Goal: Task Accomplishment & Management: Use online tool/utility

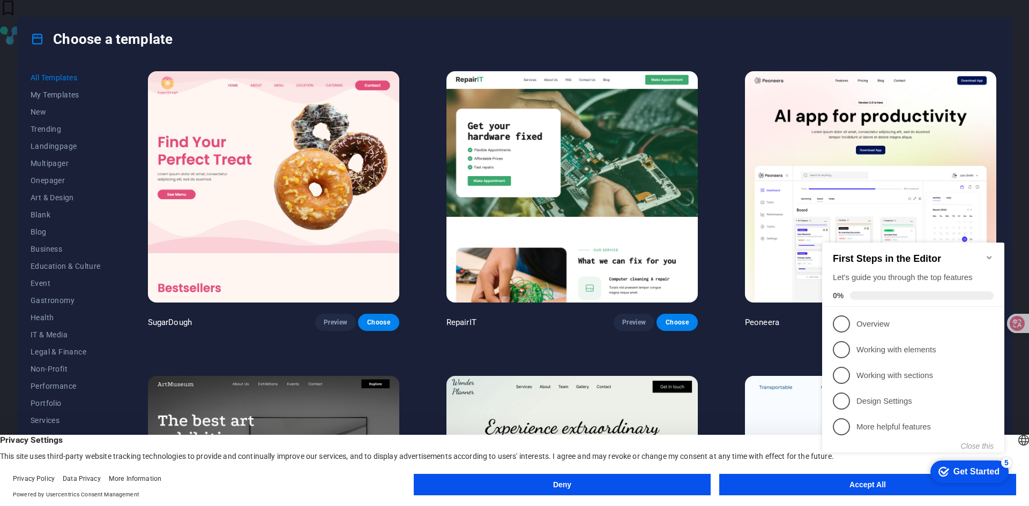
click at [991, 256] on icon "Minimize checklist" at bounding box center [988, 257] width 5 height 3
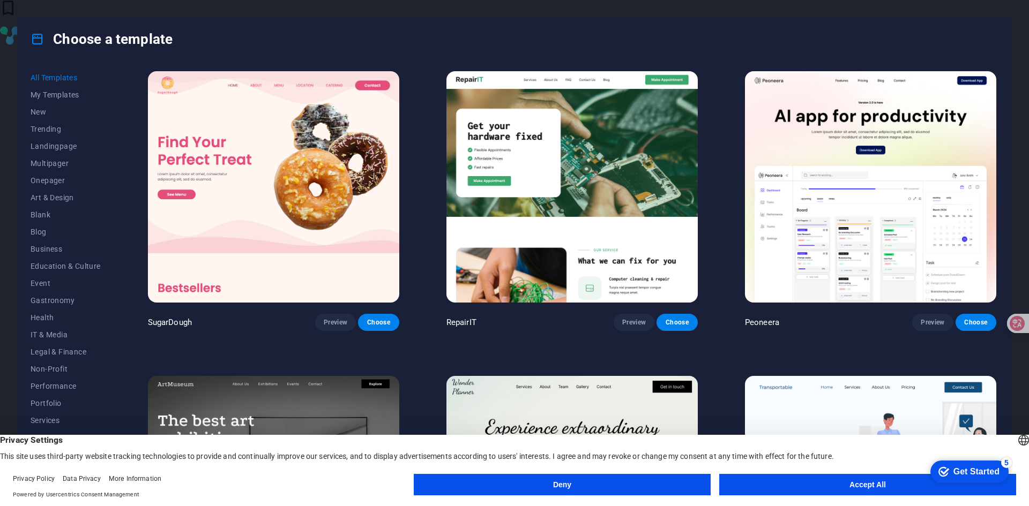
click at [922, 486] on html "checkmark Get Started 5 First Steps in the Editor Let's guide you through the t…" at bounding box center [967, 471] width 91 height 32
click at [874, 492] on button "Accept All" at bounding box center [867, 484] width 297 height 21
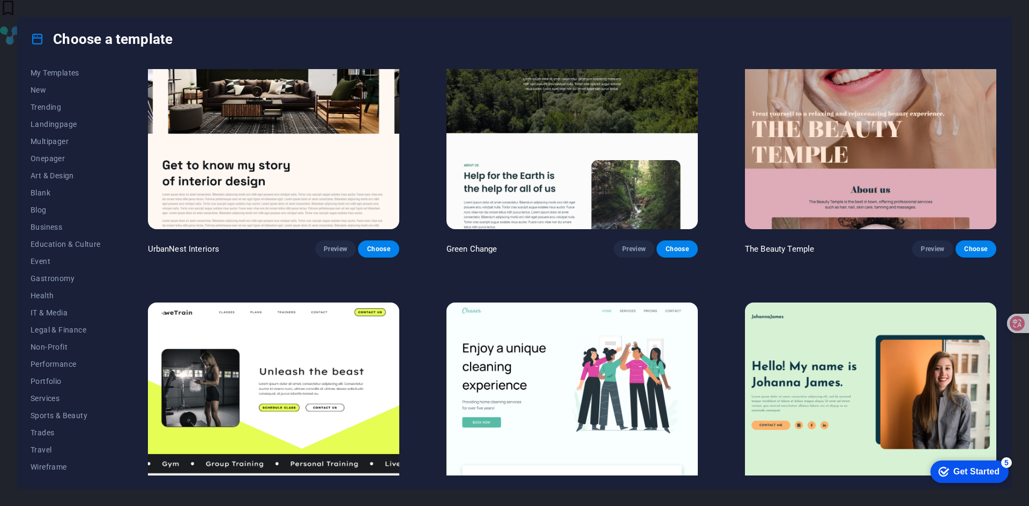
scroll to position [1607, 0]
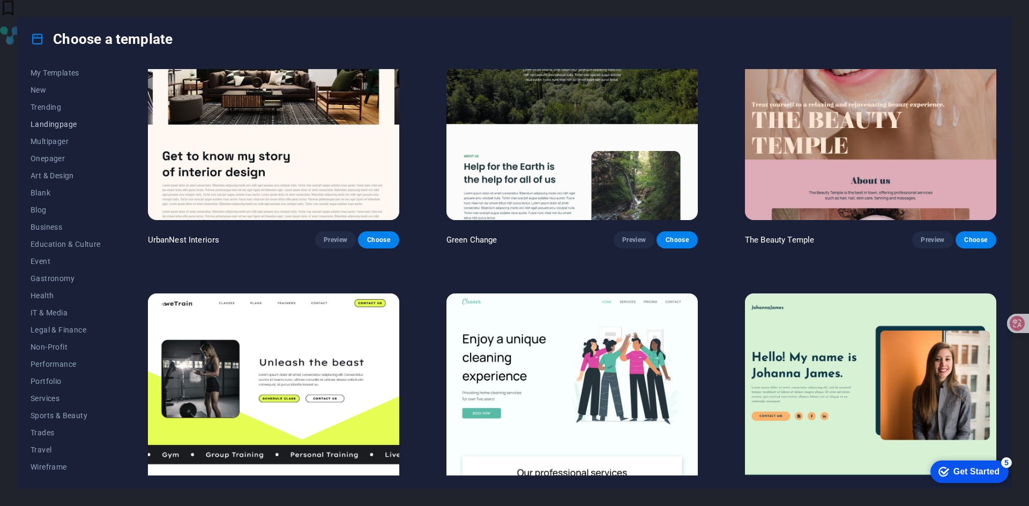
click at [51, 129] on button "Landingpage" at bounding box center [66, 124] width 70 height 17
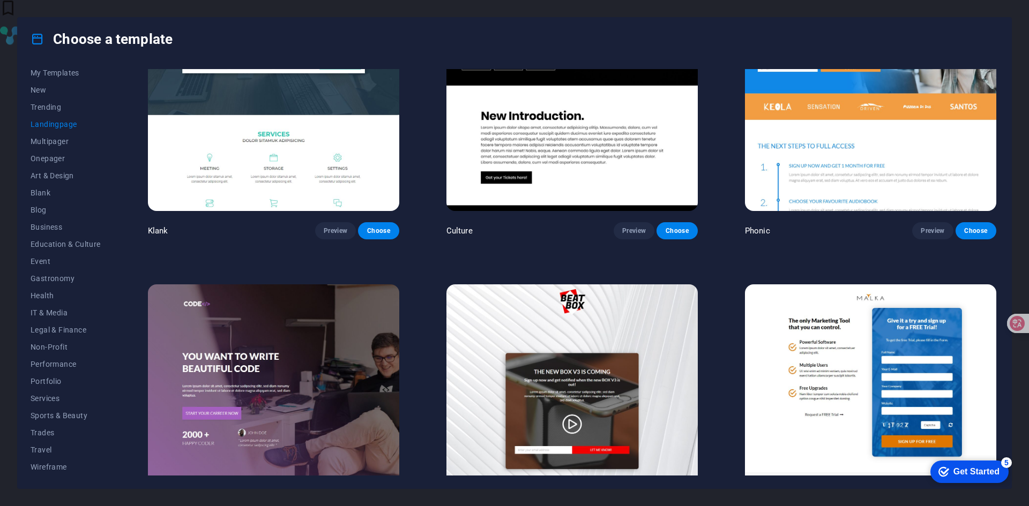
scroll to position [0, 0]
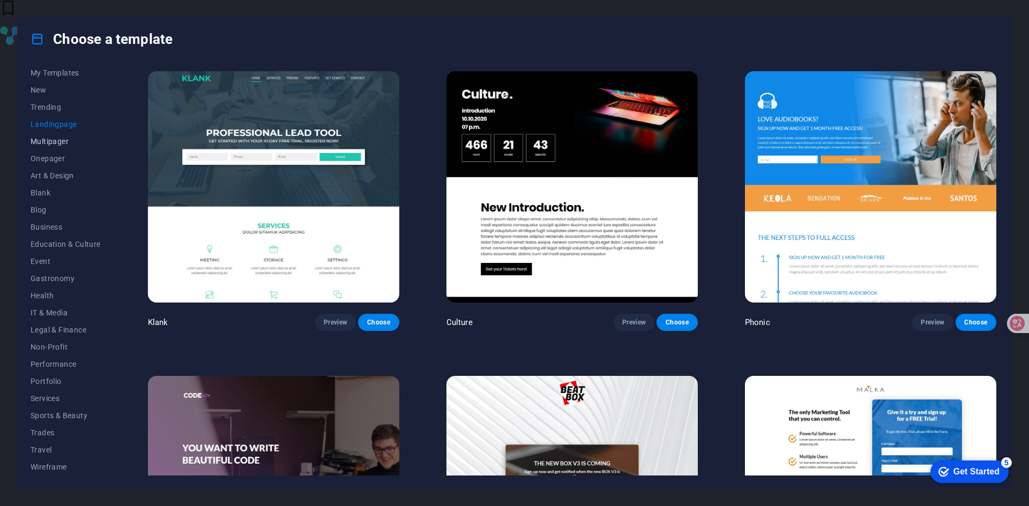
click at [38, 140] on span "Multipager" at bounding box center [66, 141] width 70 height 9
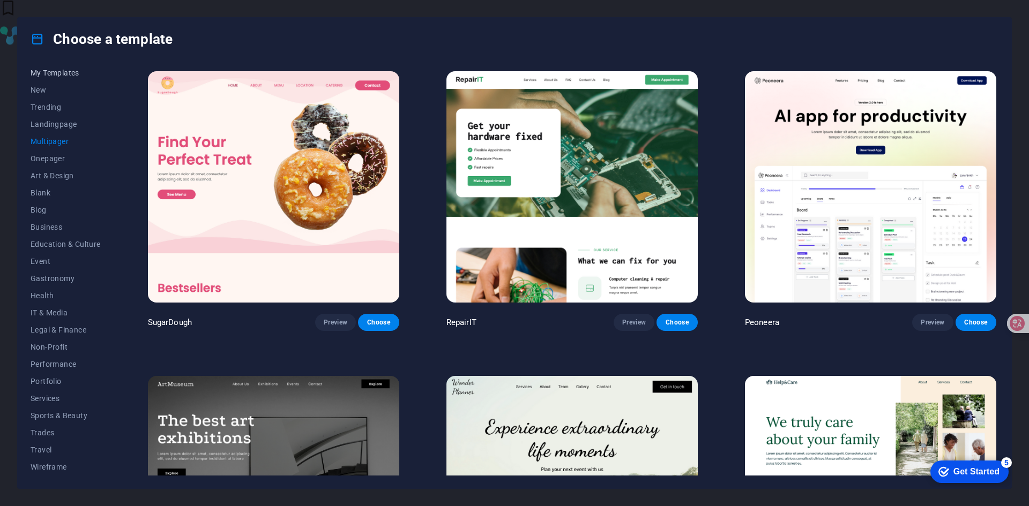
click at [51, 71] on span "My Templates" at bounding box center [66, 73] width 70 height 9
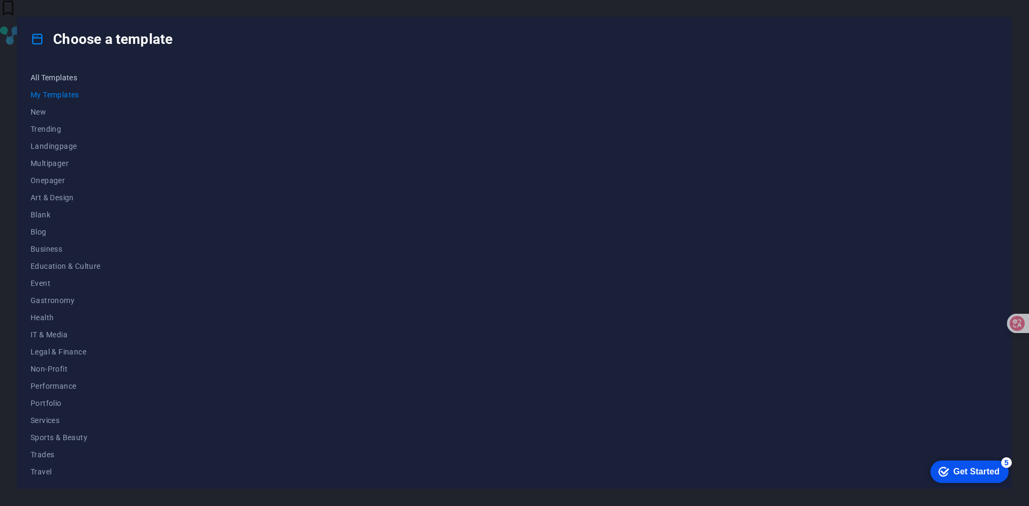
click at [62, 72] on button "All Templates" at bounding box center [66, 77] width 70 height 17
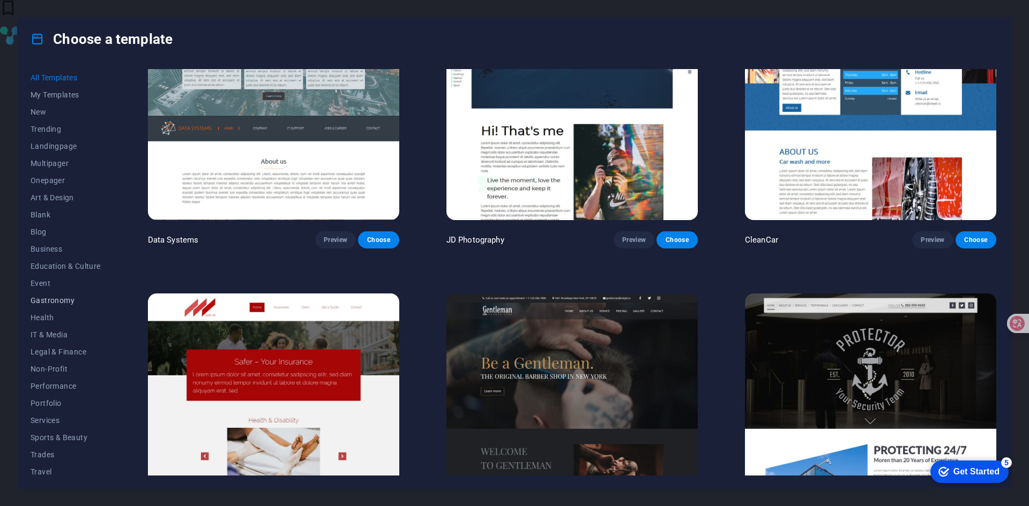
scroll to position [22, 0]
click at [54, 402] on span "Services" at bounding box center [66, 398] width 70 height 9
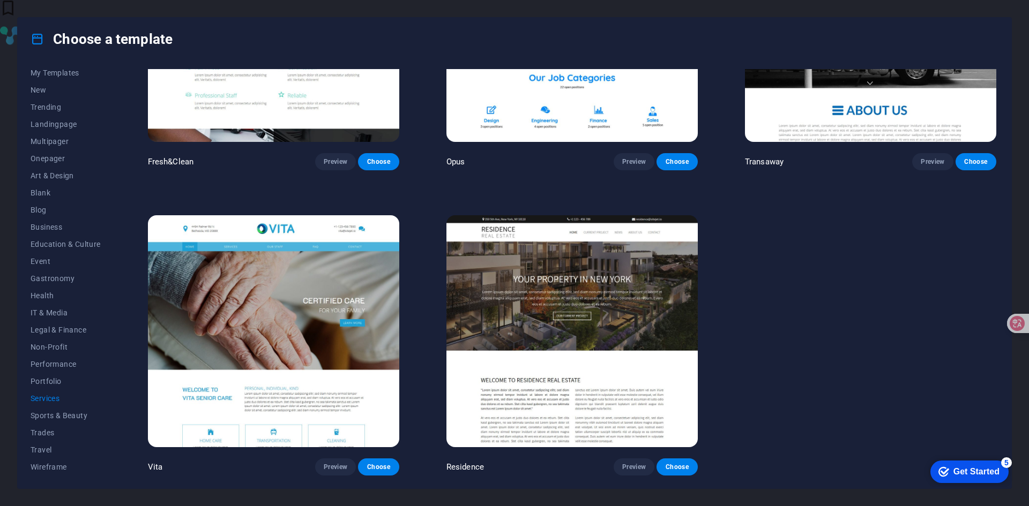
scroll to position [1015, 0]
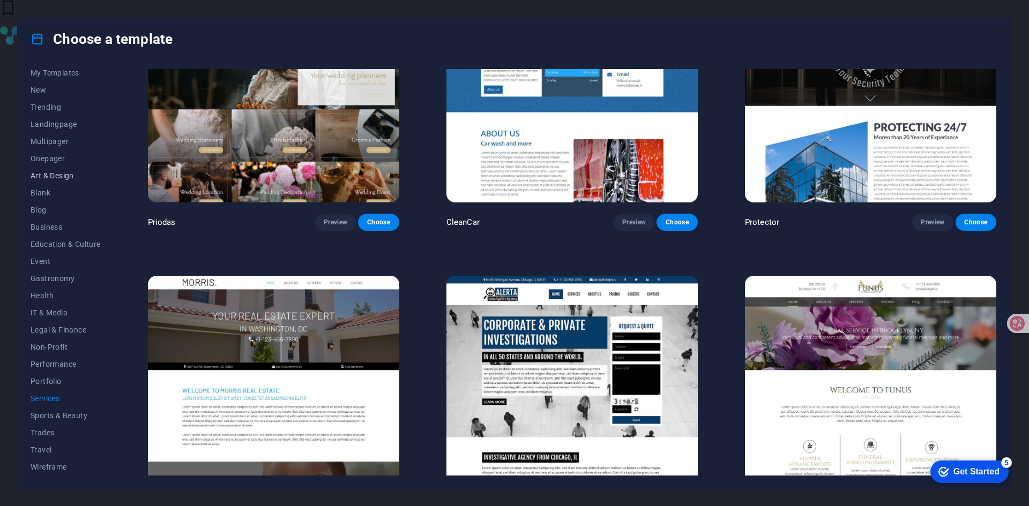
click at [55, 171] on span "Art & Design" at bounding box center [66, 175] width 70 height 9
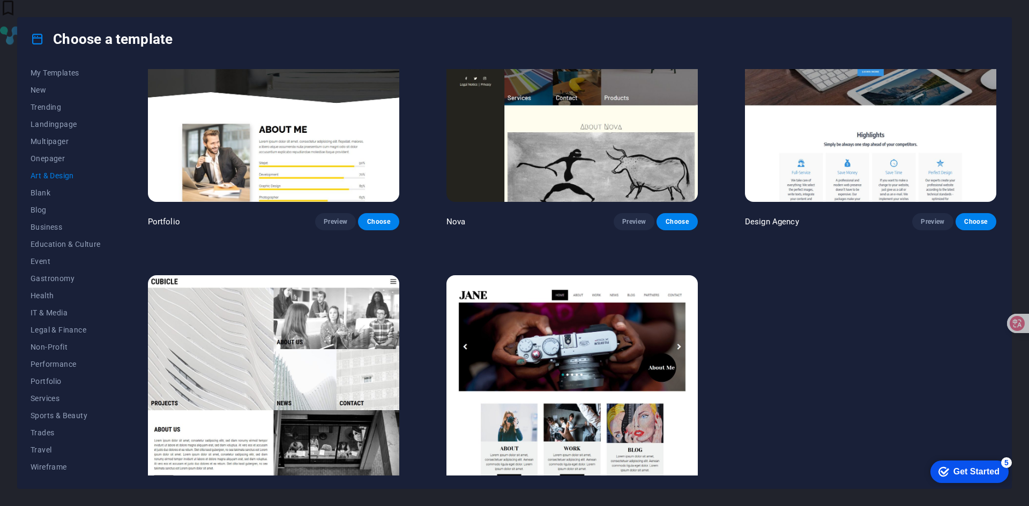
scroll to position [1069, 0]
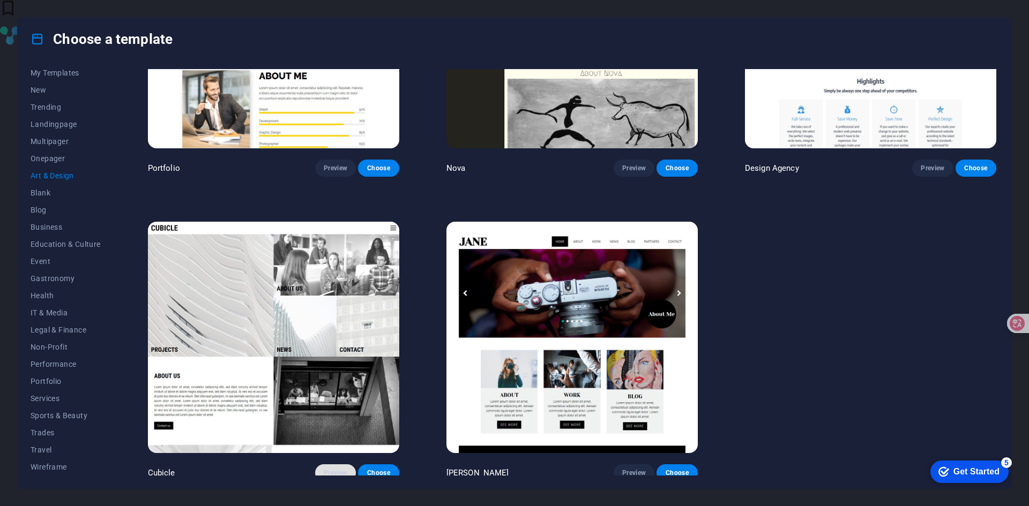
click at [340, 469] on span "Preview" at bounding box center [336, 473] width 24 height 9
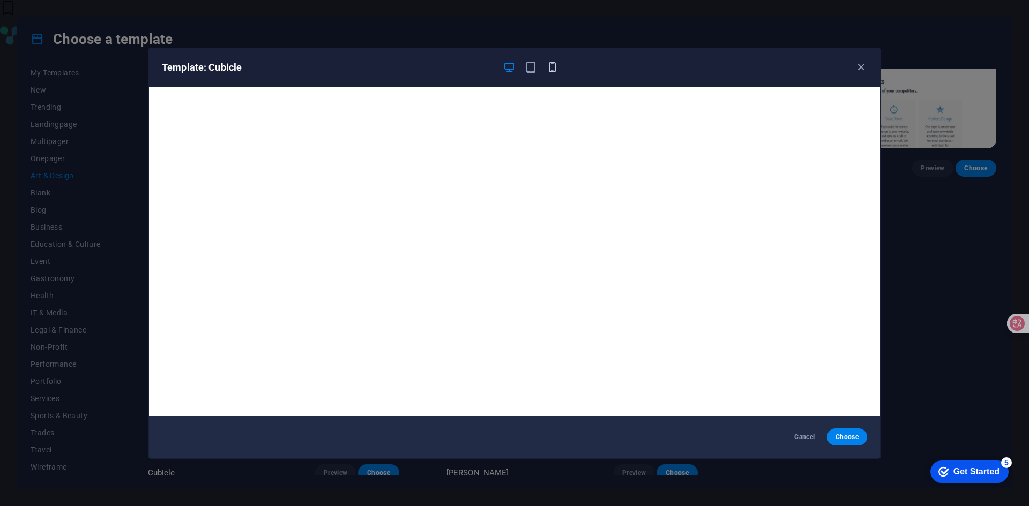
click at [550, 71] on icon "button" at bounding box center [552, 67] width 12 height 12
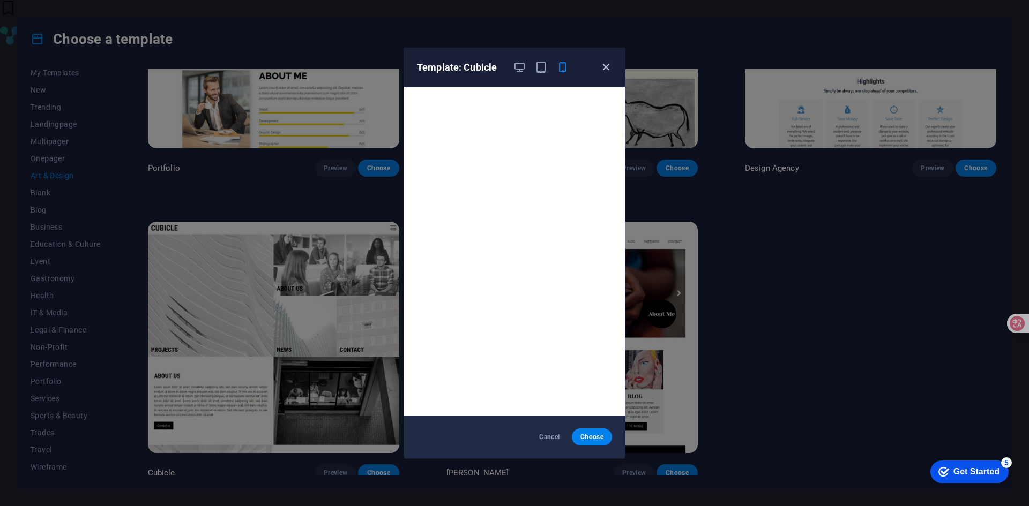
click at [602, 68] on icon "button" at bounding box center [606, 67] width 12 height 12
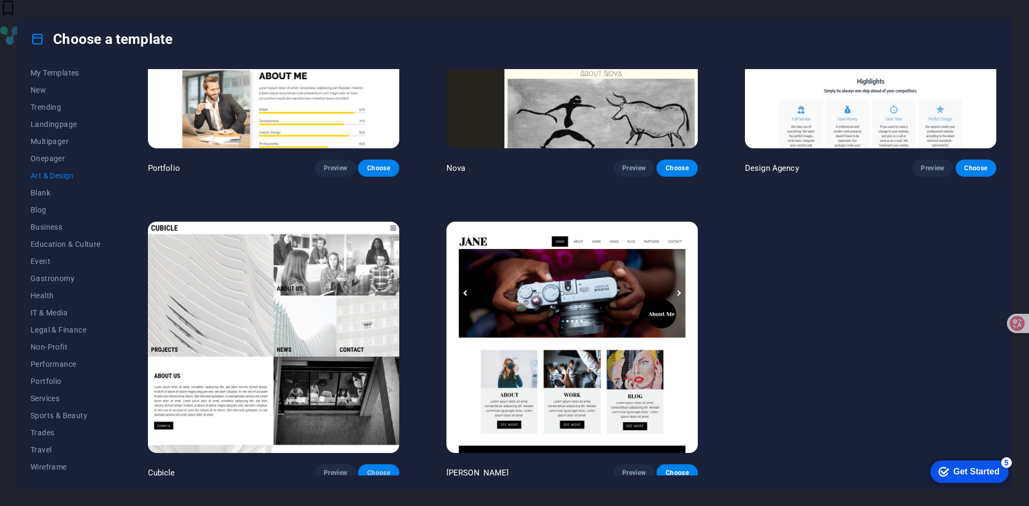
click at [363, 475] on button "Choose" at bounding box center [378, 473] width 41 height 17
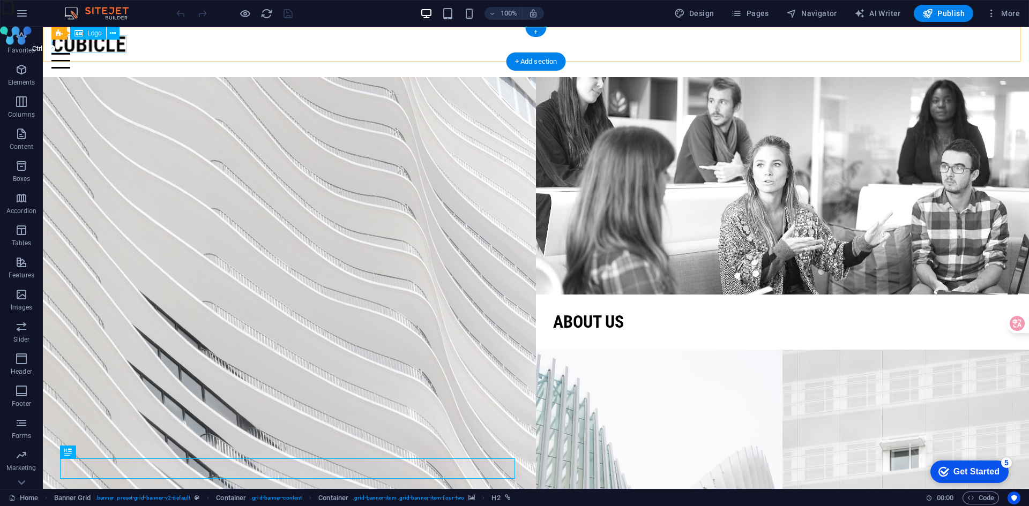
click at [91, 50] on div at bounding box center [535, 44] width 969 height 18
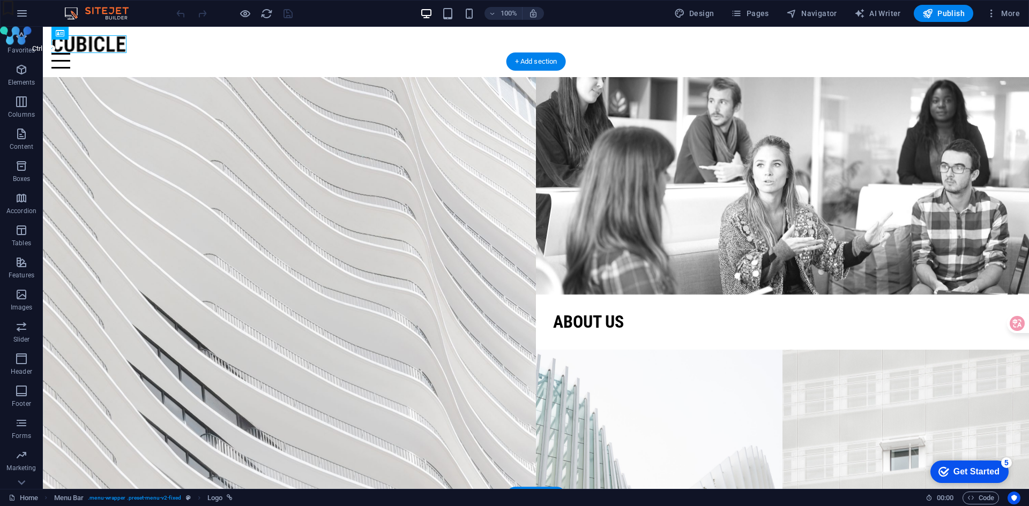
click at [153, 345] on figure at bounding box center [289, 294] width 493 height 435
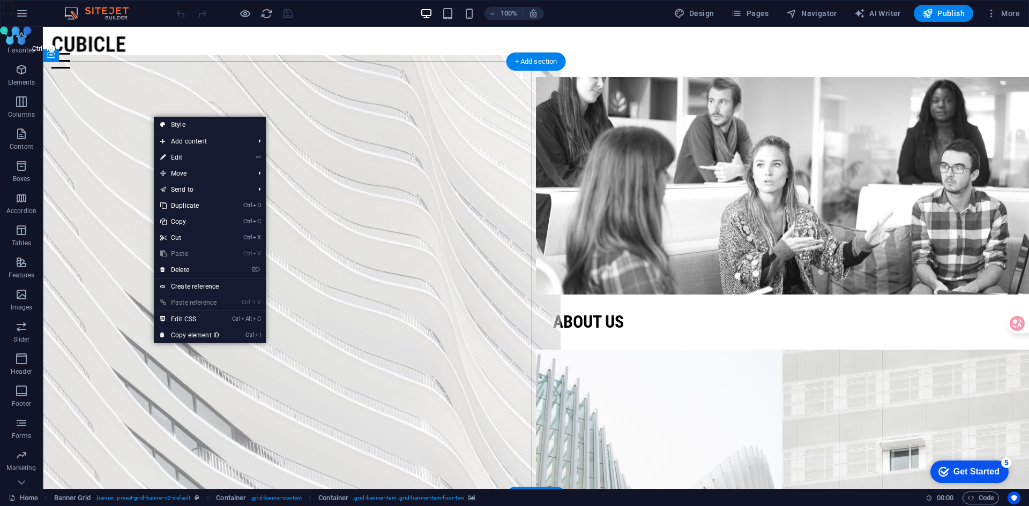
click at [113, 341] on figure at bounding box center [289, 295] width 542 height 478
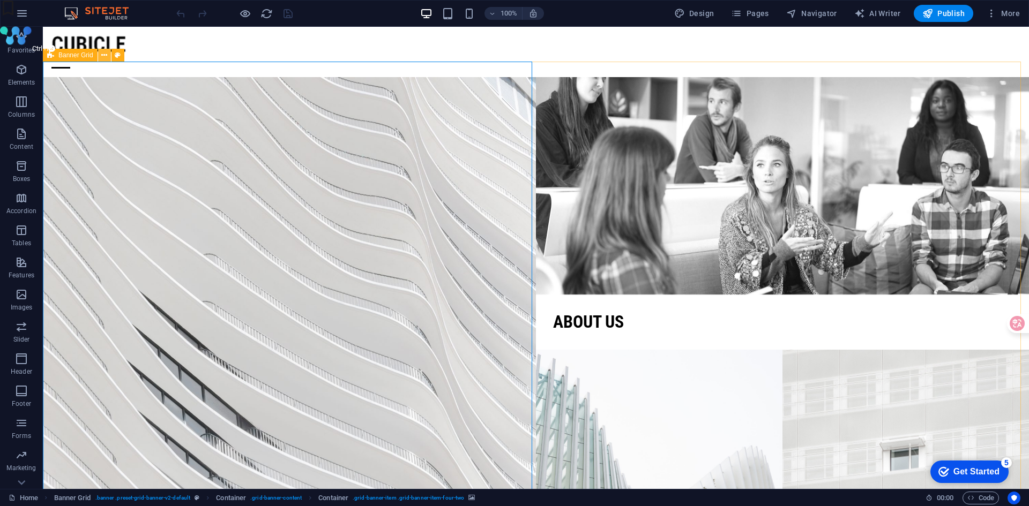
click at [107, 56] on icon at bounding box center [104, 55] width 6 height 11
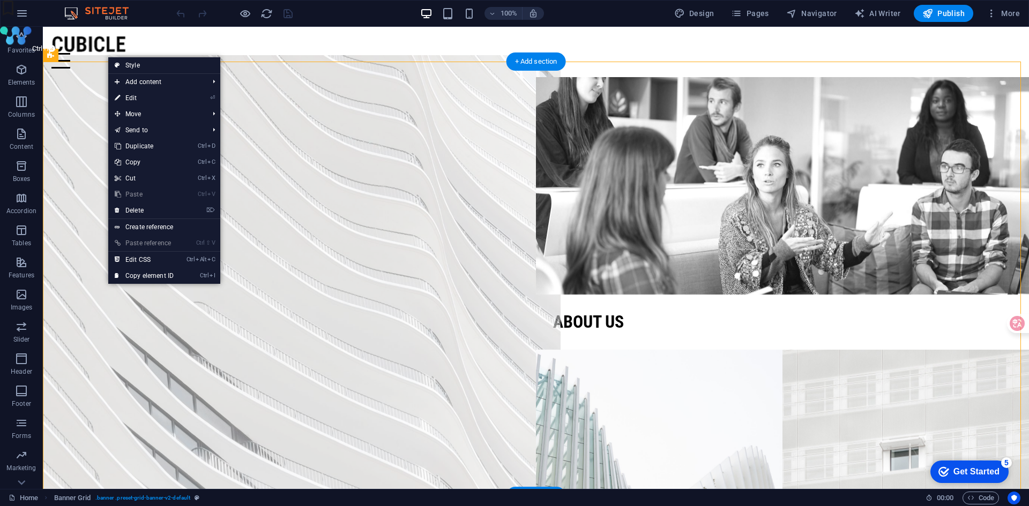
click at [70, 272] on figure at bounding box center [289, 295] width 542 height 478
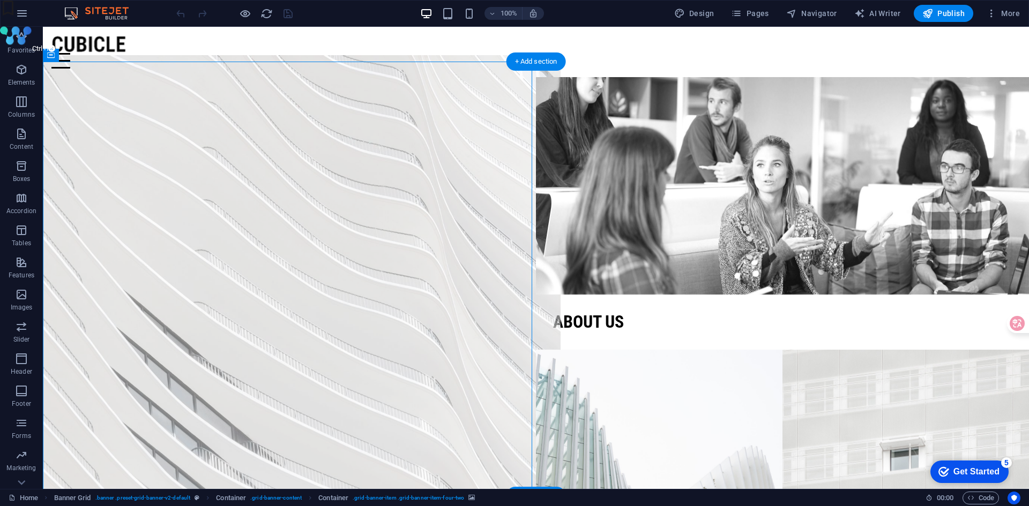
click at [107, 348] on figure at bounding box center [289, 295] width 542 height 478
select select "vh"
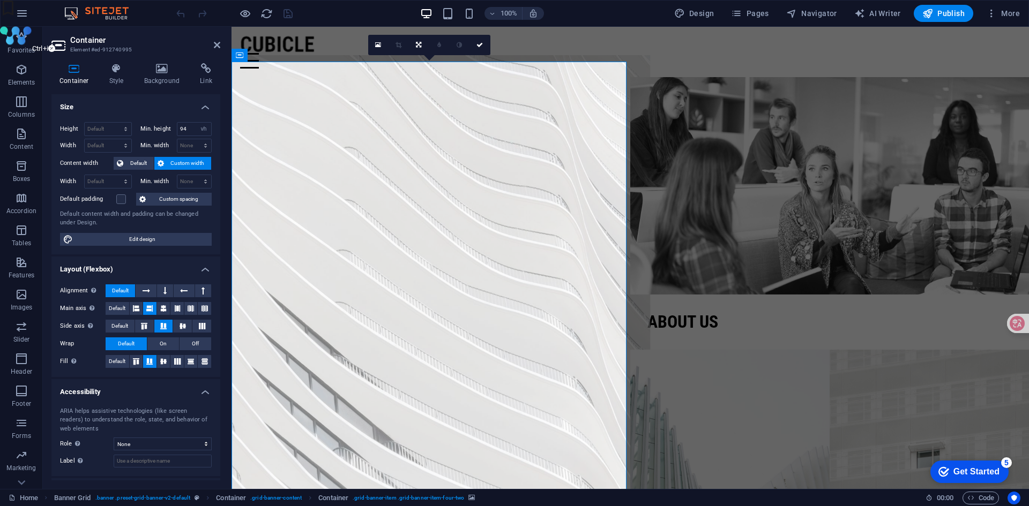
click at [370, 211] on figure at bounding box center [431, 295] width 438 height 478
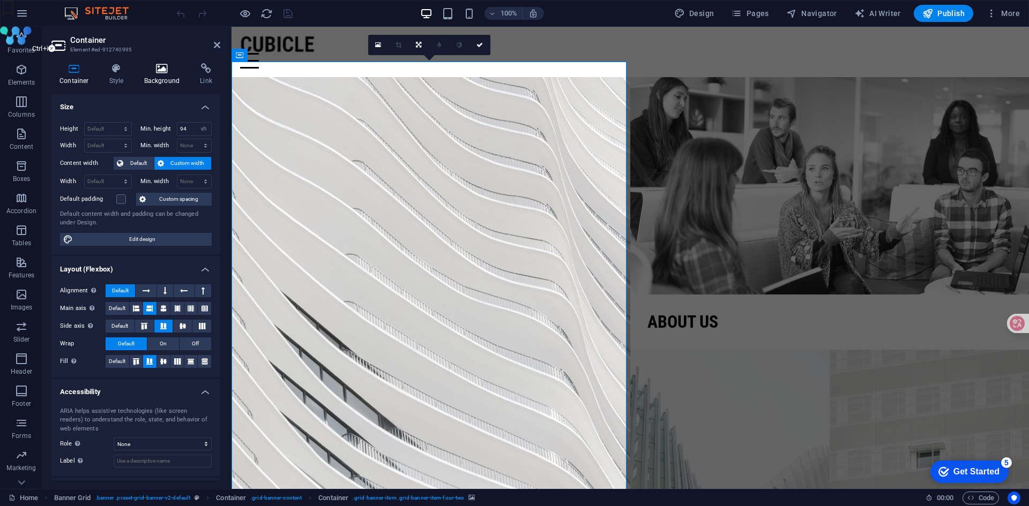
click at [158, 70] on icon at bounding box center [162, 68] width 52 height 11
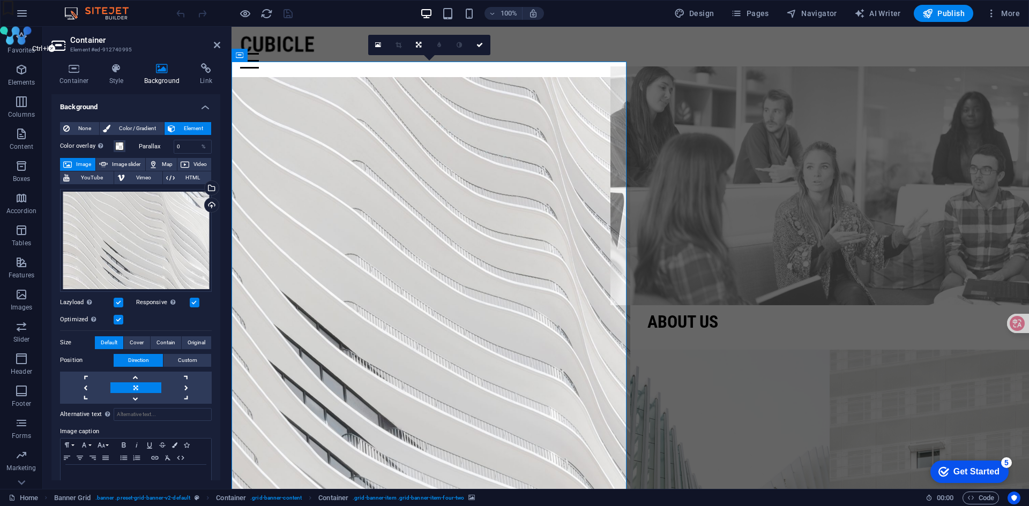
click at [761, 156] on figure at bounding box center [829, 185] width 438 height 239
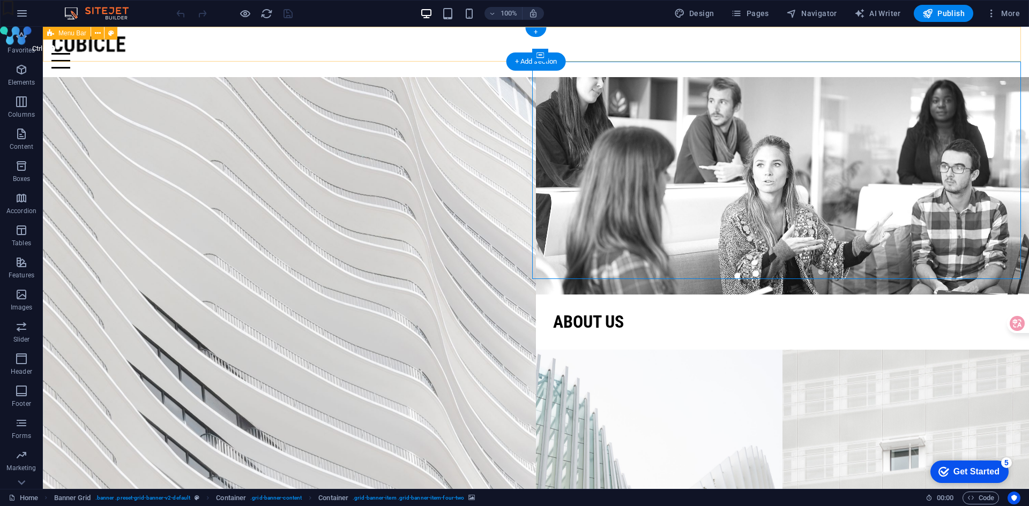
click at [630, 26] on div "100% Design Pages Navigator AI Writer Publish More" at bounding box center [515, 14] width 1028 height 26
click at [653, 53] on div at bounding box center [535, 61] width 969 height 16
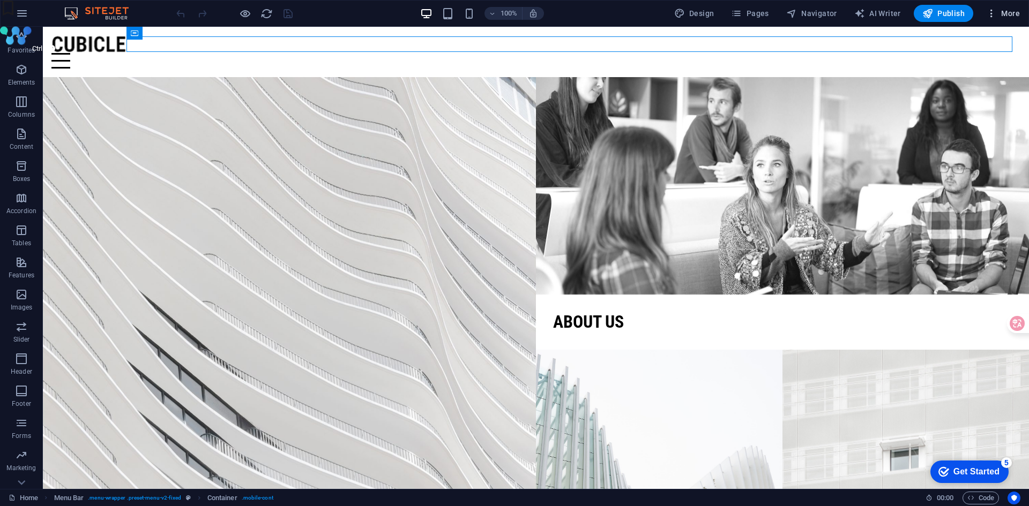
click at [1008, 17] on span "More" at bounding box center [1003, 13] width 34 height 11
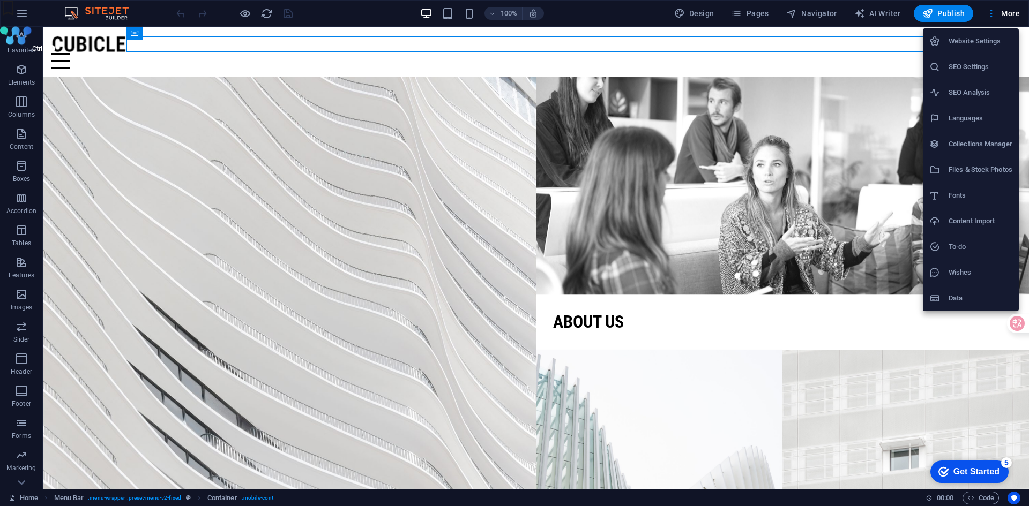
click at [991, 39] on h6 "Website Settings" at bounding box center [980, 41] width 64 height 13
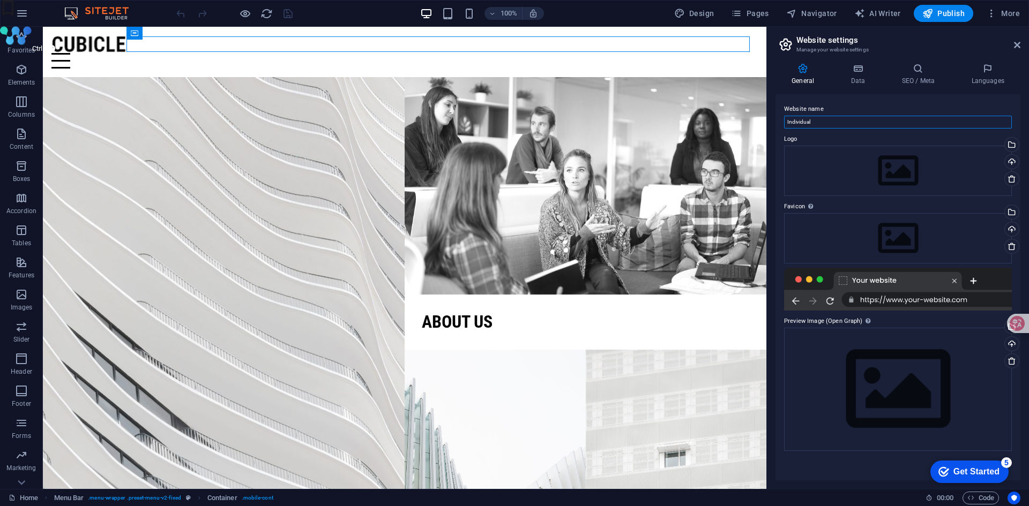
click at [866, 123] on input "Individual" at bounding box center [898, 122] width 228 height 13
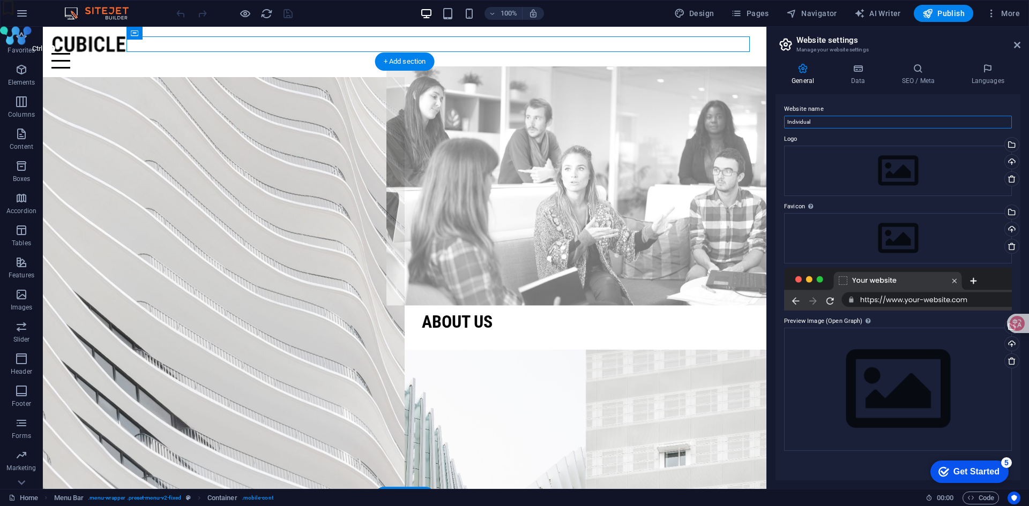
drag, startPoint x: 887, startPoint y: 147, endPoint x: 754, endPoint y: 128, distance: 133.7
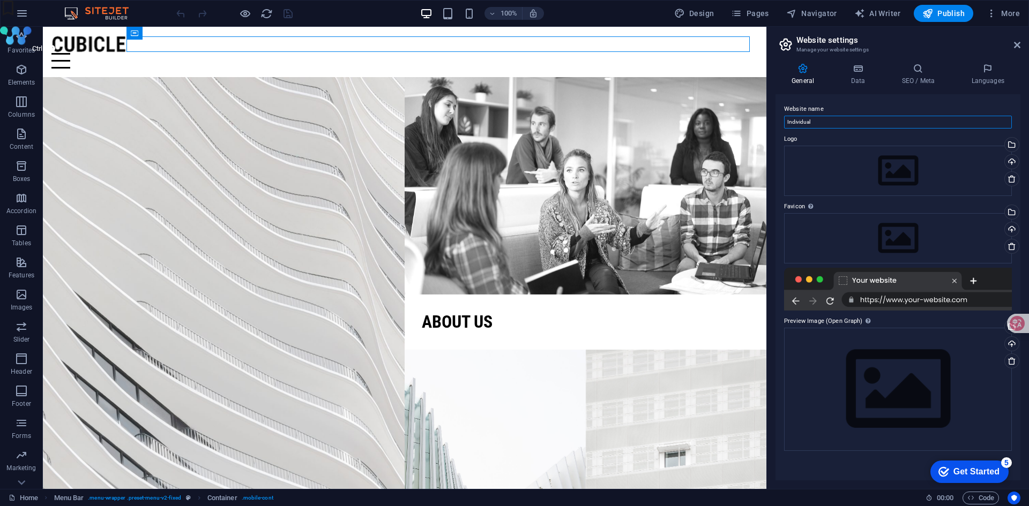
click at [810, 123] on input "Individual" at bounding box center [898, 122] width 228 height 13
type input "j"
type input "JimNoor"
click at [868, 471] on div "Website name JimNoor Logo Drag files here, click to choose files or select file…" at bounding box center [897, 287] width 245 height 386
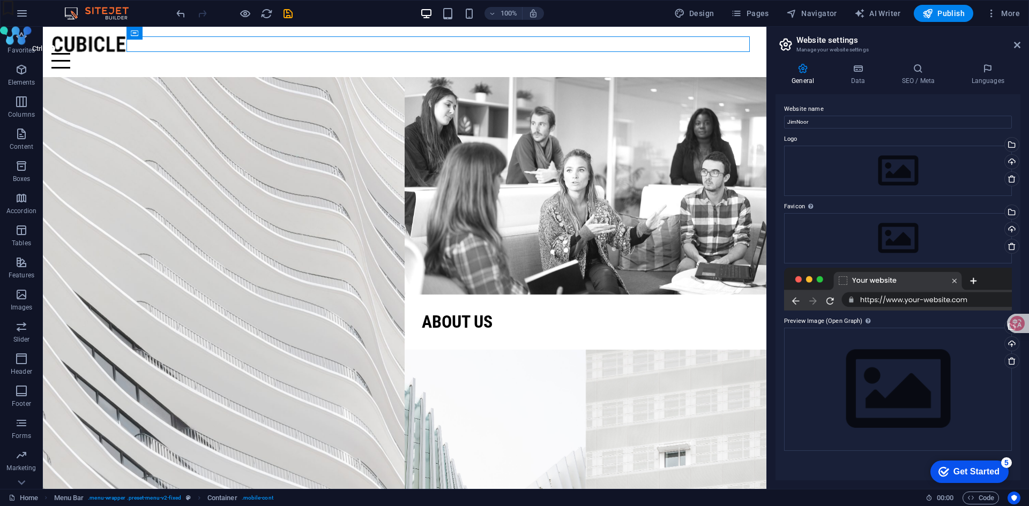
click at [946, 469] on icon "Get Started 5 items remaining, 0% complete" at bounding box center [943, 472] width 11 height 10
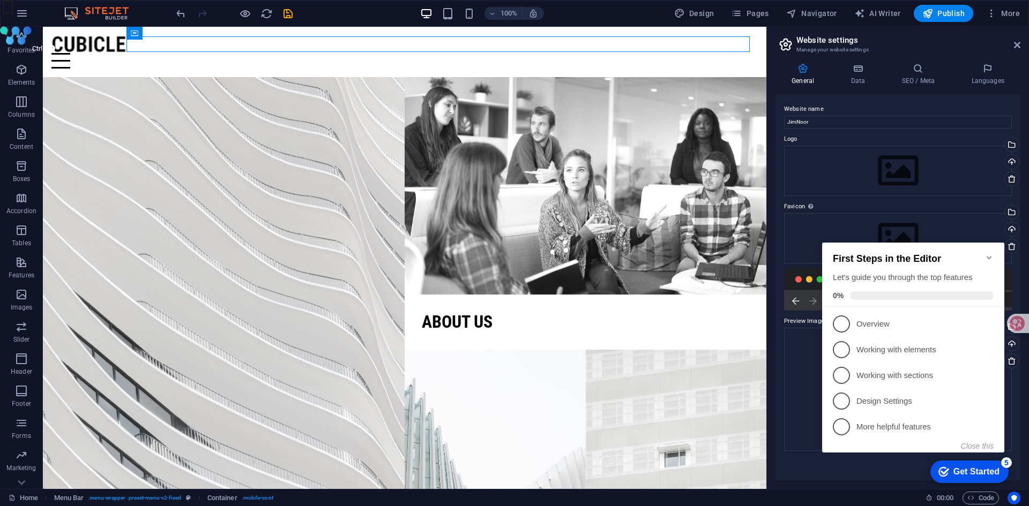
click at [988, 253] on icon "Minimize checklist" at bounding box center [989, 257] width 9 height 9
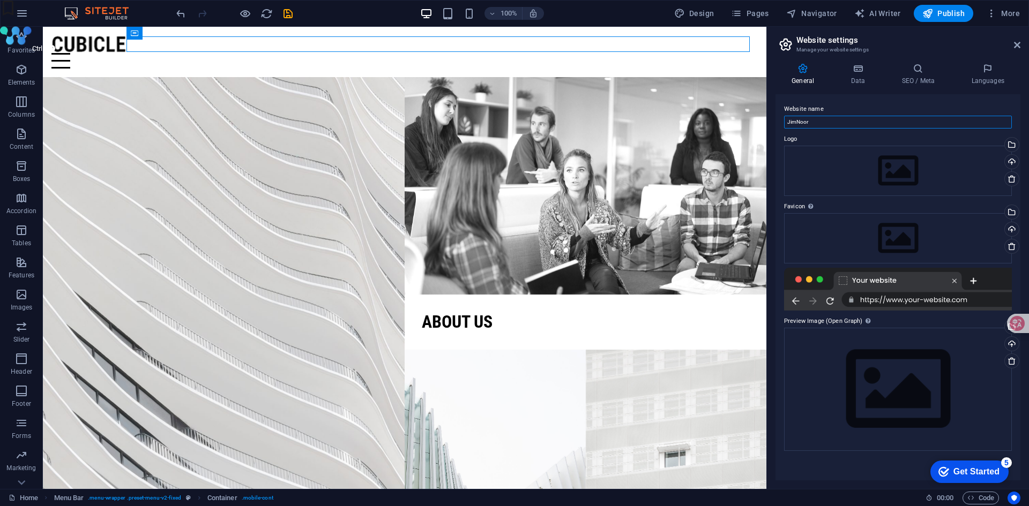
click at [814, 119] on input "JimNoor" at bounding box center [898, 122] width 228 height 13
click at [954, 42] on h2 "Website settings" at bounding box center [908, 40] width 224 height 10
click at [944, 18] on span "Publish" at bounding box center [943, 13] width 42 height 11
